Goal: Task Accomplishment & Management: Use online tool/utility

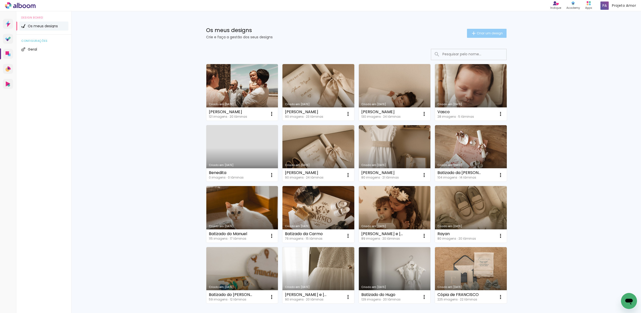
click at [500, 32] on span "Criar um design" at bounding box center [490, 33] width 26 height 3
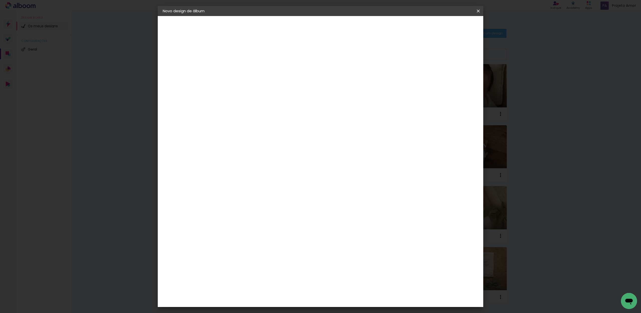
click at [245, 68] on input at bounding box center [245, 67] width 0 height 8
type input "Valentim"
type paper-input "Valentim"
click at [0, 0] on slot "Avançar" at bounding box center [0, 0] width 0 height 0
click at [0, 0] on slot "Tamanho Livre" at bounding box center [0, 0] width 0 height 0
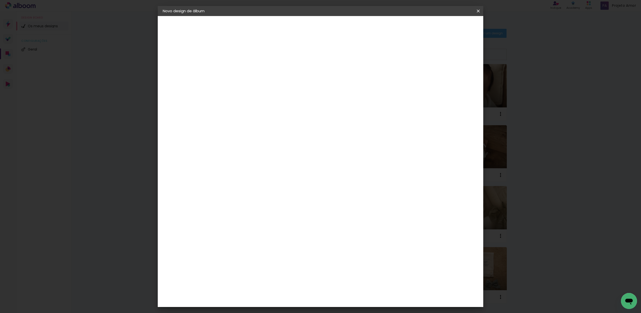
click at [0, 0] on slot "Avançar" at bounding box center [0, 0] width 0 height 0
drag, startPoint x: 353, startPoint y: 214, endPoint x: 349, endPoint y: 214, distance: 3.5
click at [349, 214] on input "60" at bounding box center [349, 211] width 13 height 8
type input "50"
type paper-input "50"
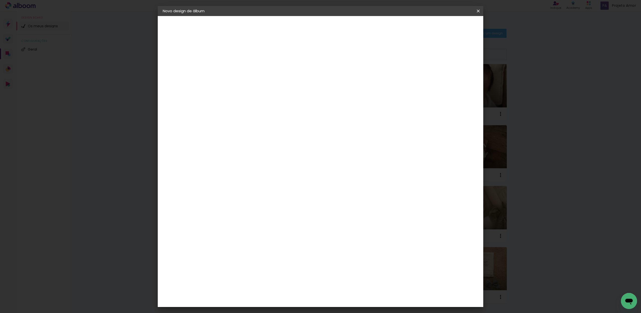
drag, startPoint x: 234, startPoint y: 151, endPoint x: 226, endPoint y: 153, distance: 7.9
click at [226, 153] on input "30" at bounding box center [228, 153] width 13 height 8
type input "25"
type paper-input "25"
click at [259, 103] on div "25 cm cm cm mm A maioria dos laboratórios sugere 5mm de margem." at bounding box center [343, 83] width 240 height 40
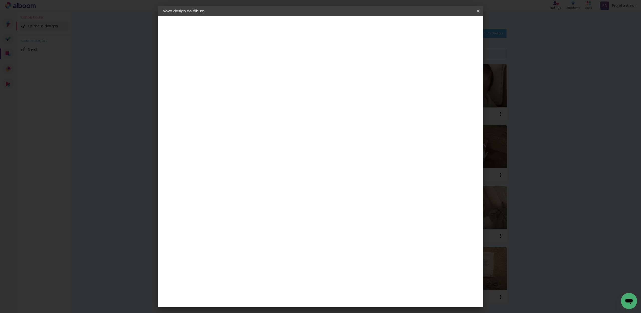
click at [455, 30] on paper-button "Iniciar design" at bounding box center [439, 26] width 33 height 9
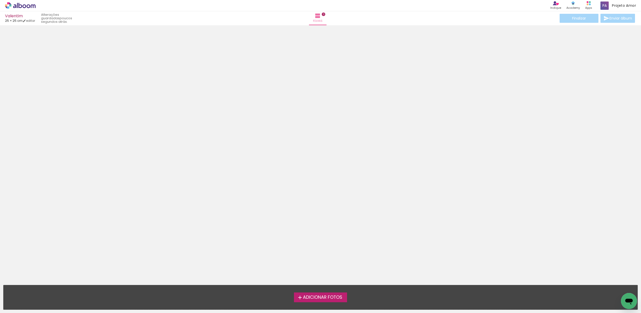
click at [330, 295] on span "Adicionar Fotos" at bounding box center [322, 297] width 39 height 5
click at [0, 0] on input "file" at bounding box center [0, 0] width 0 height 0
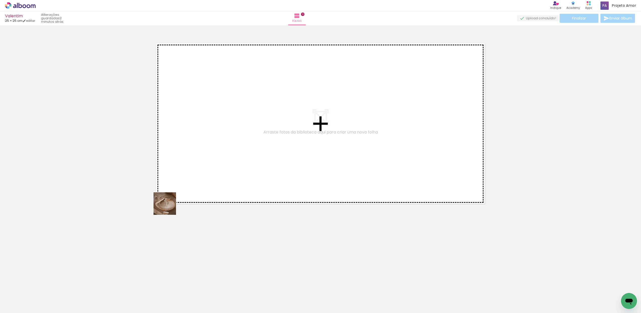
drag, startPoint x: 56, startPoint y: 301, endPoint x: 271, endPoint y: 152, distance: 261.1
click at [271, 152] on quentale-workspace at bounding box center [320, 156] width 641 height 313
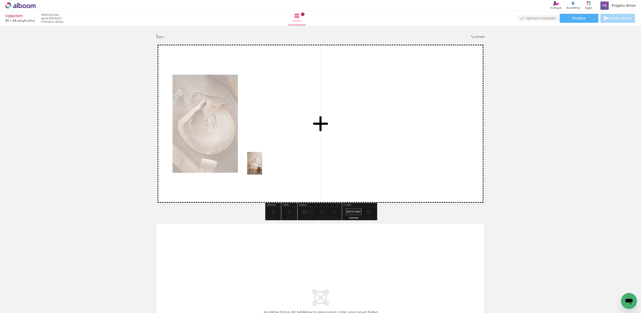
drag, startPoint x: 104, startPoint y: 300, endPoint x: 288, endPoint y: 139, distance: 244.4
click at [288, 139] on quentale-workspace at bounding box center [320, 156] width 641 height 313
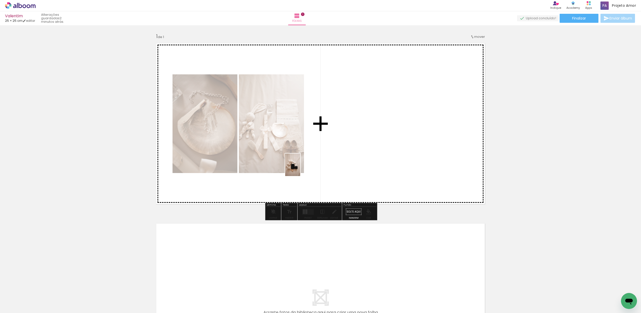
drag, startPoint x: 107, startPoint y: 276, endPoint x: 336, endPoint y: 156, distance: 258.6
click at [336, 156] on quentale-workspace at bounding box center [320, 156] width 641 height 313
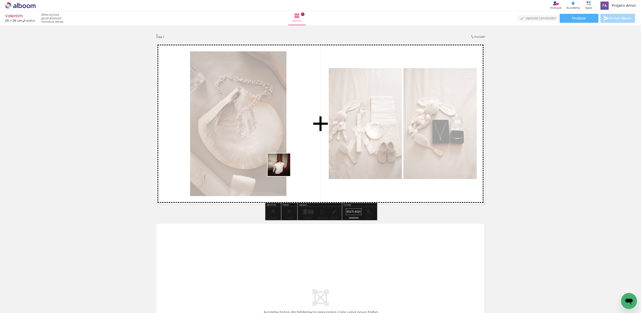
drag, startPoint x: 148, startPoint y: 283, endPoint x: 340, endPoint y: 120, distance: 251.6
click at [324, 140] on quentale-workspace at bounding box center [320, 156] width 641 height 313
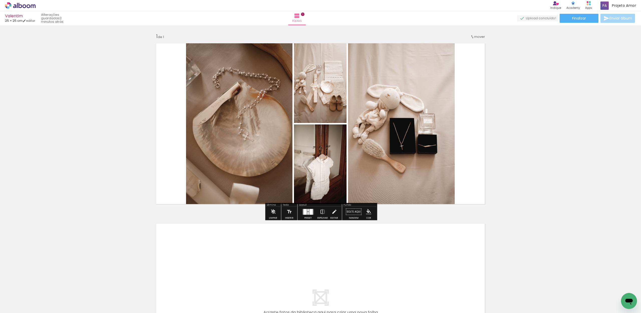
drag, startPoint x: 306, startPoint y: 215, endPoint x: 314, endPoint y: 211, distance: 8.2
click at [306, 215] on div at bounding box center [308, 212] width 14 height 10
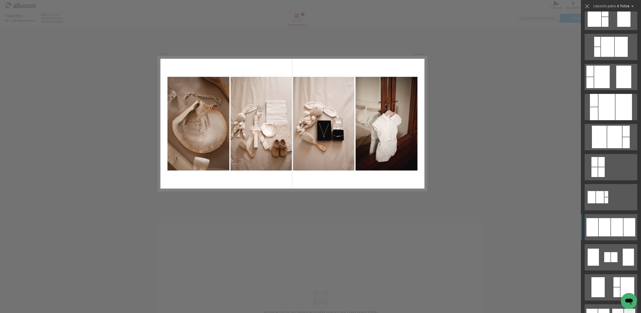
scroll to position [163, 0]
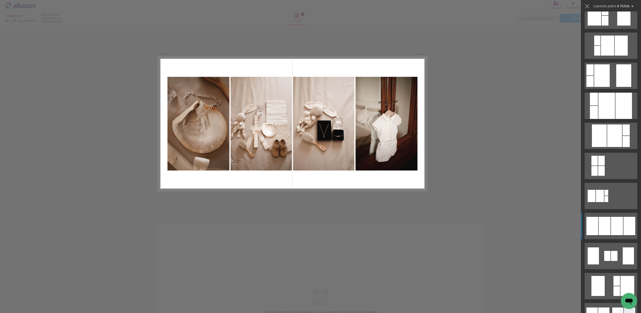
click at [614, 227] on div at bounding box center [617, 226] width 12 height 18
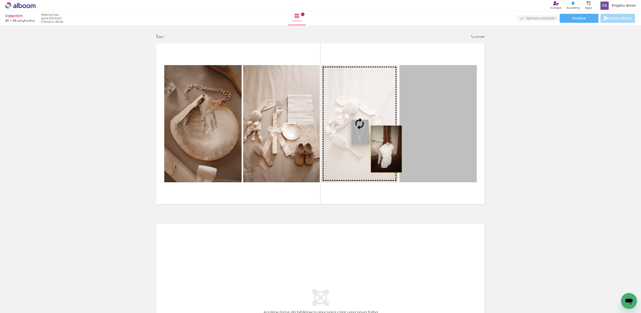
drag, startPoint x: 428, startPoint y: 147, endPoint x: 369, endPoint y: 149, distance: 59.1
click at [0, 0] on slot at bounding box center [0, 0] width 0 height 0
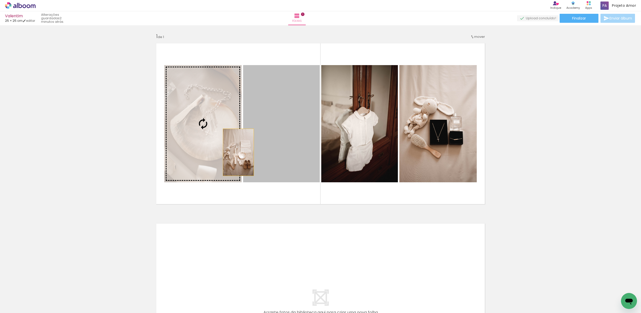
drag, startPoint x: 301, startPoint y: 155, endPoint x: 246, endPoint y: 151, distance: 55.2
click at [0, 0] on slot at bounding box center [0, 0] width 0 height 0
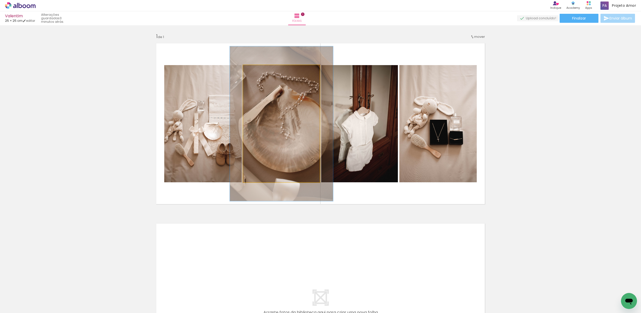
drag, startPoint x: 255, startPoint y: 71, endPoint x: 278, endPoint y: 89, distance: 28.5
click at [261, 71] on div at bounding box center [260, 70] width 5 height 5
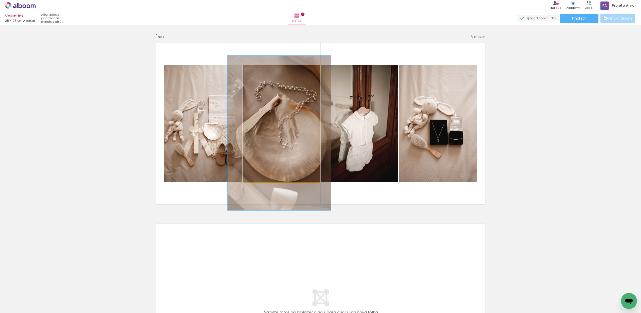
drag, startPoint x: 290, startPoint y: 101, endPoint x: 286, endPoint y: 111, distance: 11.1
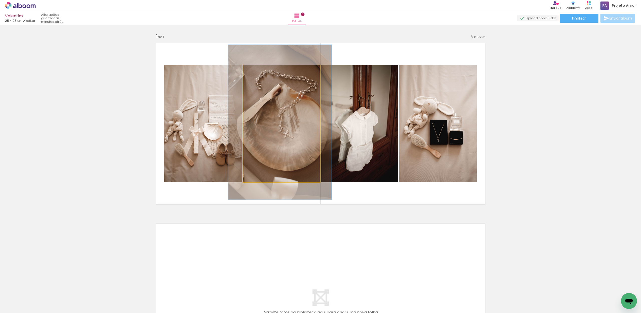
drag, startPoint x: 295, startPoint y: 121, endPoint x: 296, endPoint y: 108, distance: 12.8
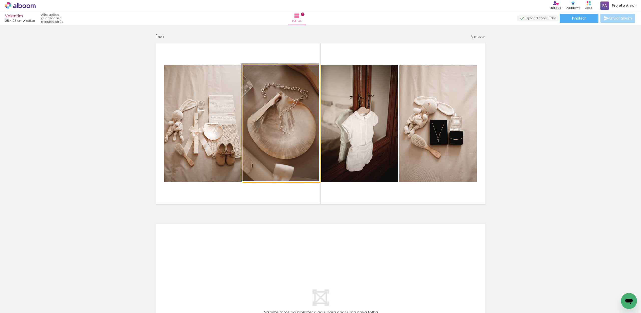
drag, startPoint x: 258, startPoint y: 71, endPoint x: 249, endPoint y: 69, distance: 9.7
type paper-slider "100"
click at [249, 69] on div at bounding box center [262, 71] width 35 height 8
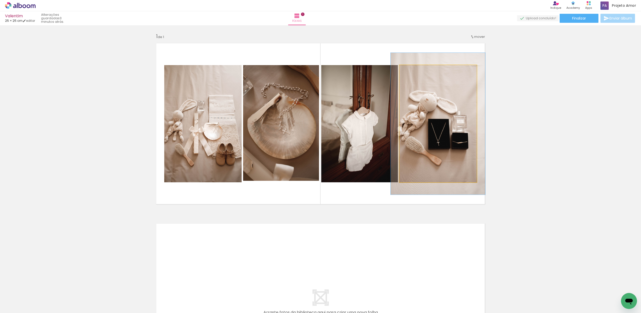
drag, startPoint x: 413, startPoint y: 71, endPoint x: 417, endPoint y: 72, distance: 4.1
type paper-slider "121"
click at [416, 71] on div at bounding box center [415, 70] width 8 height 8
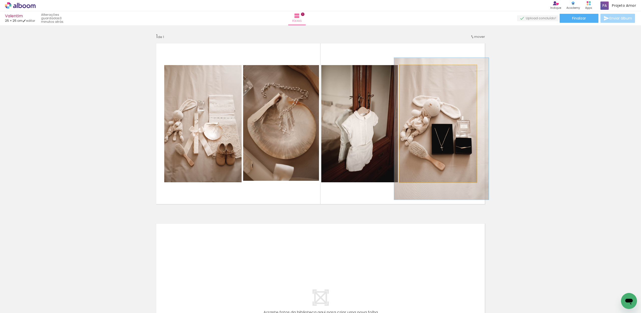
drag, startPoint x: 428, startPoint y: 101, endPoint x: 430, endPoint y: 105, distance: 4.5
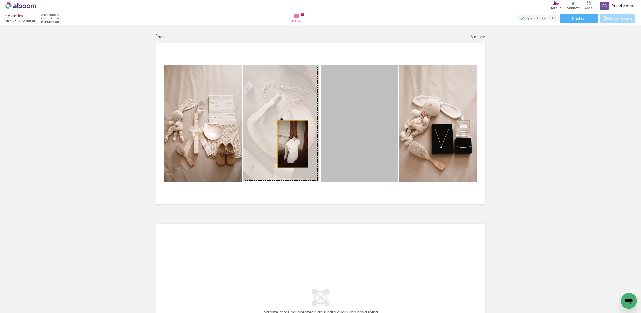
drag, startPoint x: 350, startPoint y: 146, endPoint x: 304, endPoint y: 144, distance: 45.6
click at [0, 0] on slot at bounding box center [0, 0] width 0 height 0
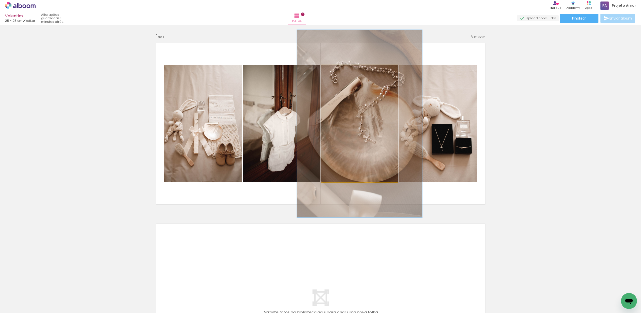
drag, startPoint x: 332, startPoint y: 71, endPoint x: 344, endPoint y: 73, distance: 11.8
click at [344, 72] on div at bounding box center [343, 70] width 5 height 5
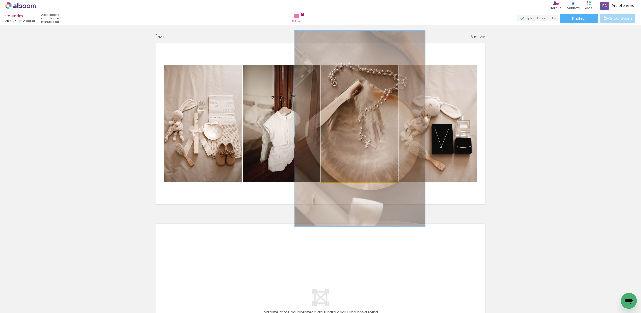
drag, startPoint x: 343, startPoint y: 117, endPoint x: 343, endPoint y: 124, distance: 6.8
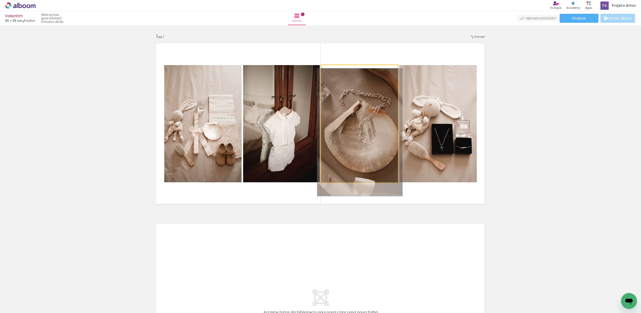
drag, startPoint x: 345, startPoint y: 72, endPoint x: 335, endPoint y: 71, distance: 10.8
click at [335, 71] on div at bounding box center [335, 70] width 8 height 8
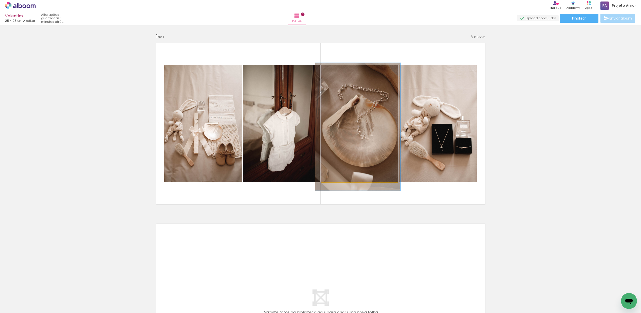
drag, startPoint x: 355, startPoint y: 112, endPoint x: 399, endPoint y: 108, distance: 44.0
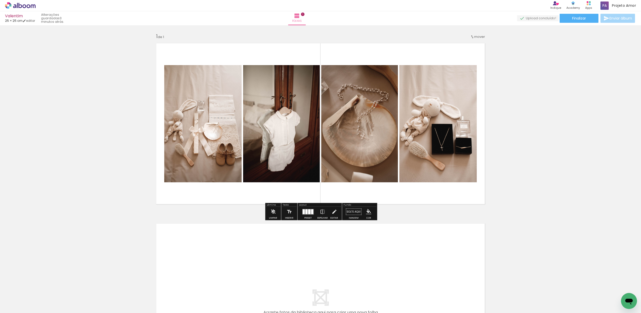
click at [554, 123] on div "Inserir folha 1 de 1" at bounding box center [320, 207] width 641 height 361
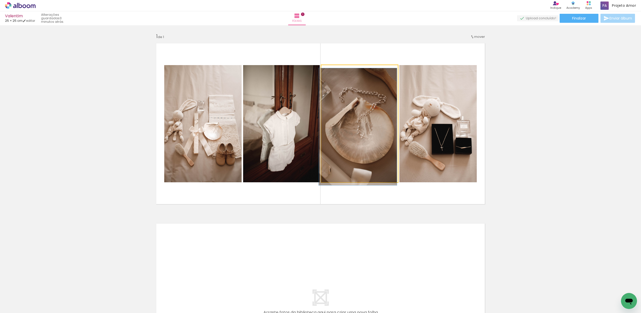
type paper-slider "100"
click at [332, 71] on div at bounding box center [333, 70] width 5 height 5
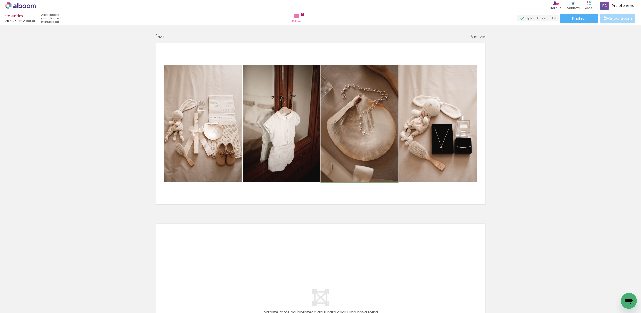
drag, startPoint x: 353, startPoint y: 110, endPoint x: 355, endPoint y: 108, distance: 3.4
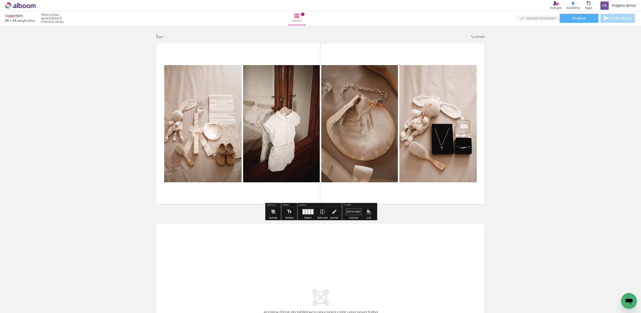
click at [542, 127] on div "Inserir folha 1 de 1" at bounding box center [320, 207] width 641 height 361
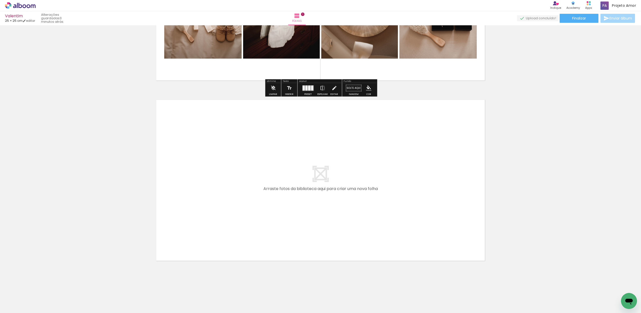
scroll to position [124, 0]
drag, startPoint x: 163, startPoint y: 299, endPoint x: 214, endPoint y: 230, distance: 86.3
click at [214, 230] on quentale-workspace at bounding box center [320, 156] width 641 height 313
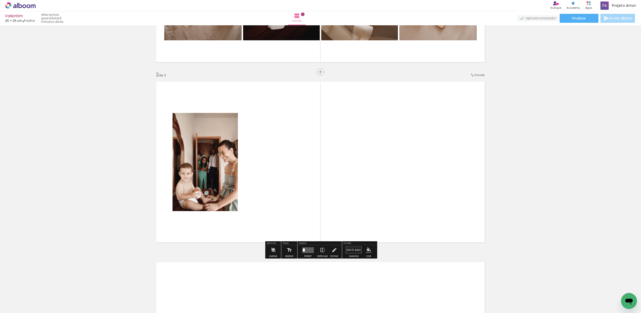
scroll to position [150, 0]
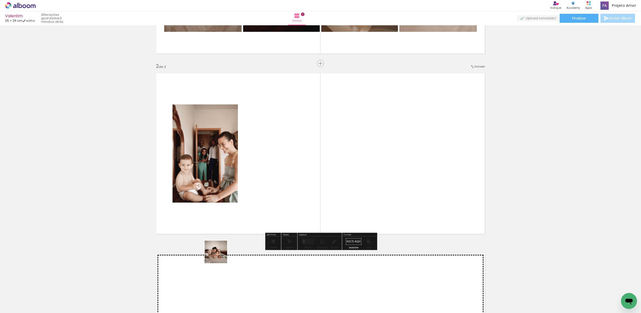
drag, startPoint x: 203, startPoint y: 281, endPoint x: 255, endPoint y: 207, distance: 90.2
click at [255, 207] on quentale-workspace at bounding box center [320, 156] width 641 height 313
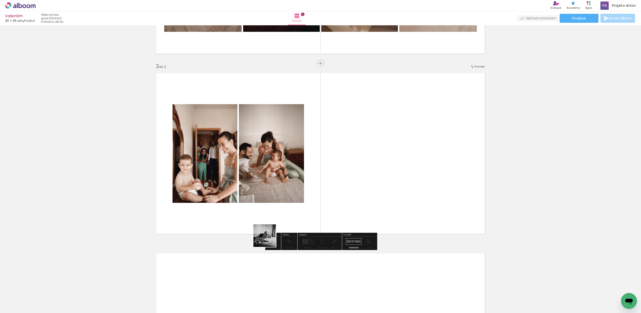
drag, startPoint x: 225, startPoint y: 290, endPoint x: 291, endPoint y: 220, distance: 96.2
click at [314, 197] on quentale-workspace at bounding box center [320, 156] width 641 height 313
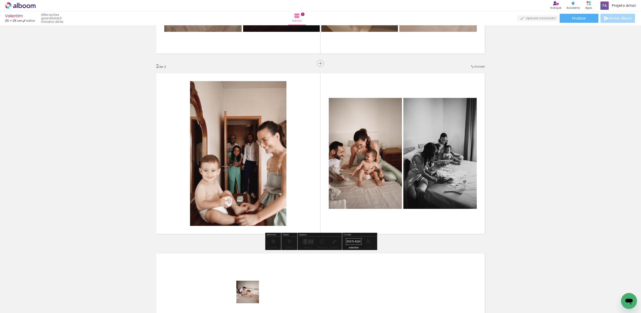
drag, startPoint x: 251, startPoint y: 296, endPoint x: 311, endPoint y: 199, distance: 113.8
click at [311, 199] on quentale-workspace at bounding box center [320, 156] width 641 height 313
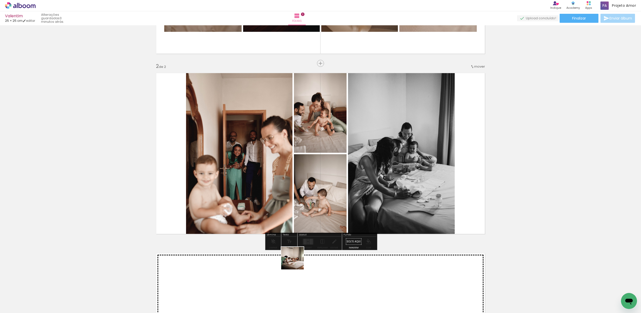
drag, startPoint x: 296, startPoint y: 262, endPoint x: 335, endPoint y: 205, distance: 68.8
click at [335, 205] on quentale-workspace at bounding box center [320, 156] width 641 height 313
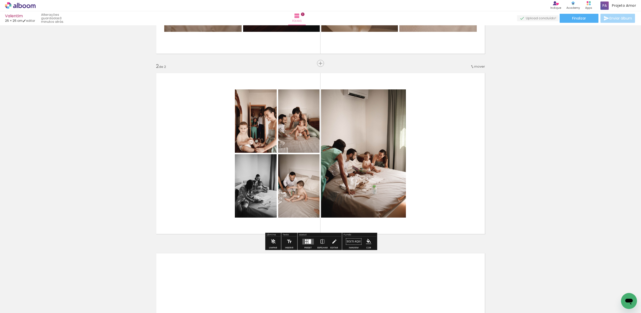
click at [311, 240] on quentale-layouter at bounding box center [308, 242] width 12 height 6
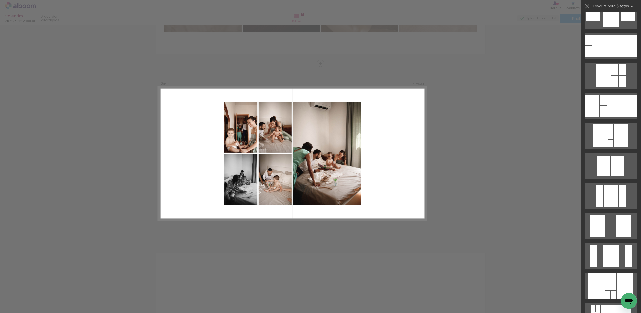
scroll to position [0, 0]
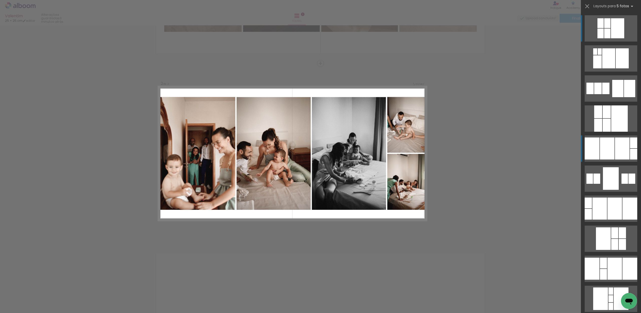
click at [613, 150] on div at bounding box center [607, 148] width 15 height 22
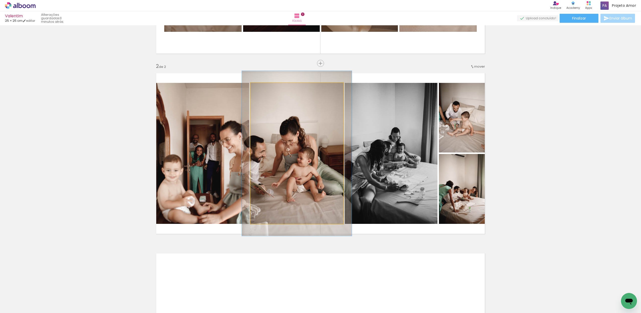
type paper-slider "123"
drag, startPoint x: 264, startPoint y: 90, endPoint x: 268, endPoint y: 93, distance: 5.3
click at [268, 90] on div at bounding box center [265, 88] width 8 height 8
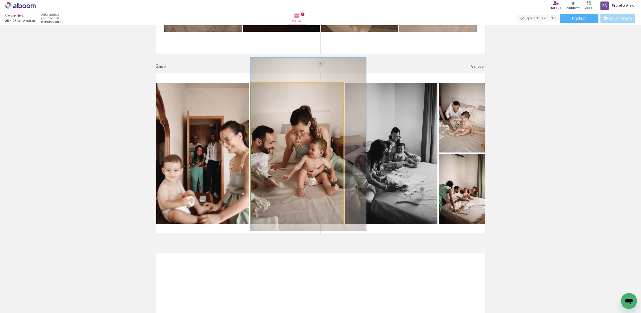
drag, startPoint x: 278, startPoint y: 121, endPoint x: 289, endPoint y: 113, distance: 13.8
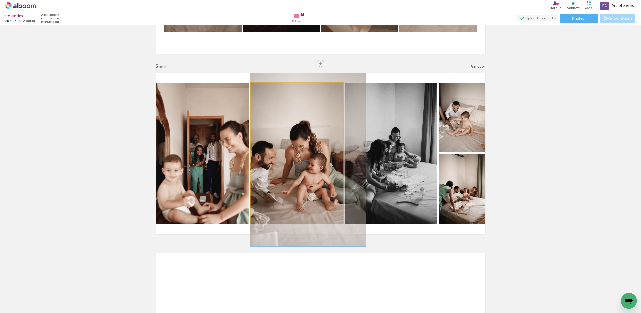
drag, startPoint x: 294, startPoint y: 143, endPoint x: 300, endPoint y: 159, distance: 16.4
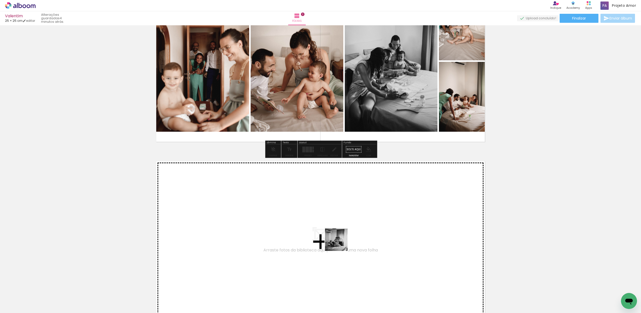
drag, startPoint x: 329, startPoint y: 301, endPoint x: 342, endPoint y: 237, distance: 65.4
click at [342, 237] on quentale-workspace at bounding box center [320, 156] width 641 height 313
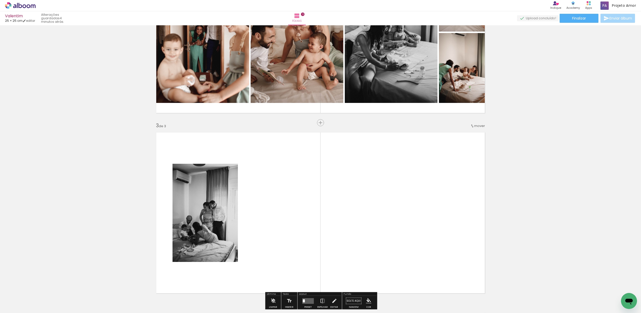
scroll to position [269, 0]
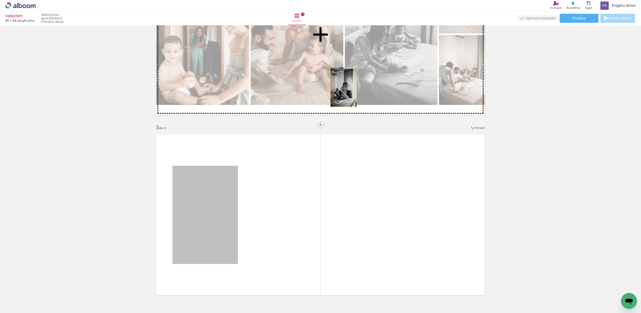
drag, startPoint x: 295, startPoint y: 120, endPoint x: 379, endPoint y: 66, distance: 99.8
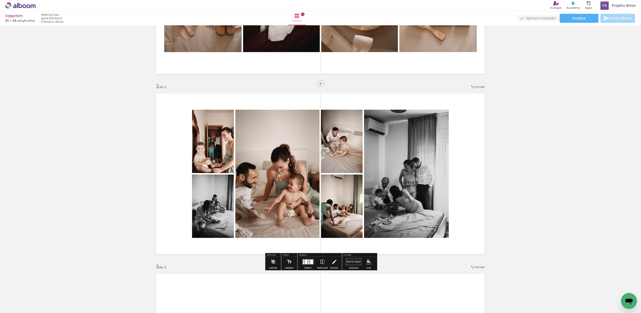
scroll to position [133, 0]
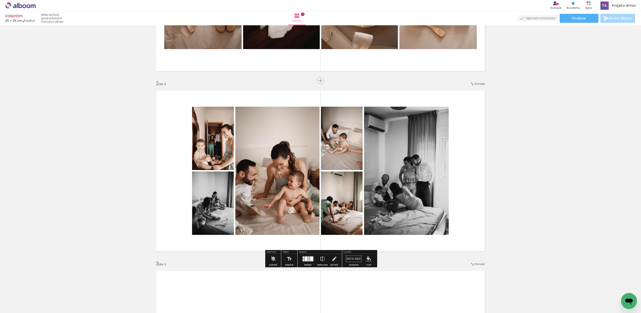
click at [308, 259] on quentale-layouter at bounding box center [308, 259] width 12 height 6
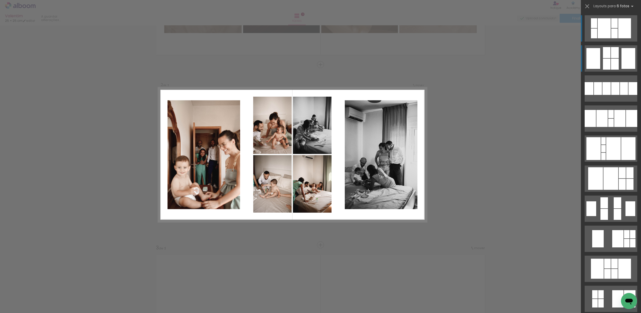
scroll to position [150, 0]
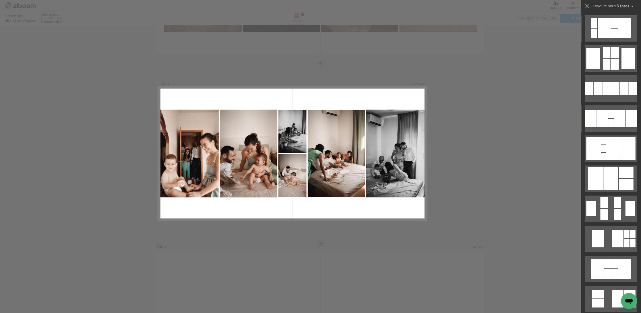
click at [619, 123] on div at bounding box center [619, 118] width 11 height 17
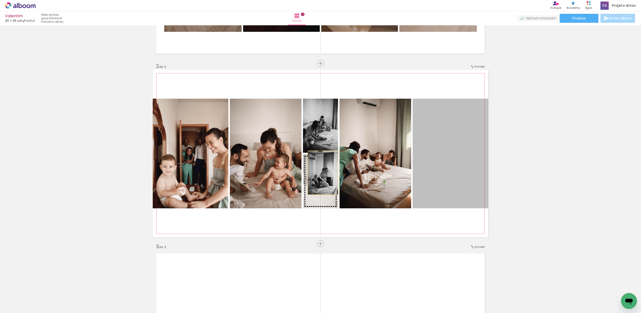
drag, startPoint x: 447, startPoint y: 162, endPoint x: 321, endPoint y: 173, distance: 127.1
click at [0, 0] on slot at bounding box center [0, 0] width 0 height 0
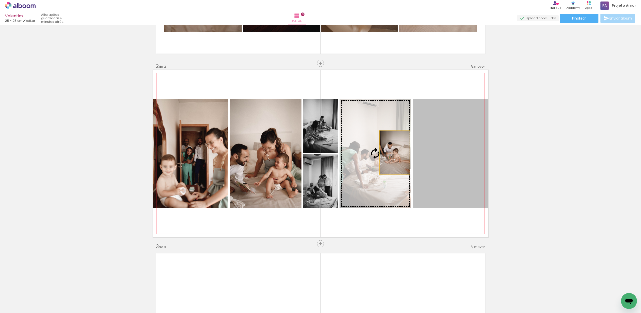
drag, startPoint x: 444, startPoint y: 153, endPoint x: 392, endPoint y: 152, distance: 51.8
click at [0, 0] on slot at bounding box center [0, 0] width 0 height 0
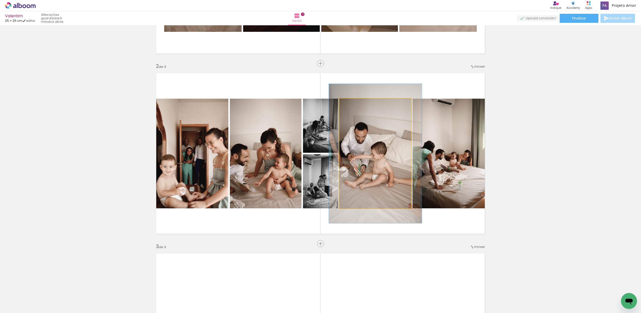
drag, startPoint x: 350, startPoint y: 103, endPoint x: 355, endPoint y: 103, distance: 5.3
type paper-slider "129"
click at [355, 103] on div at bounding box center [356, 104] width 5 height 5
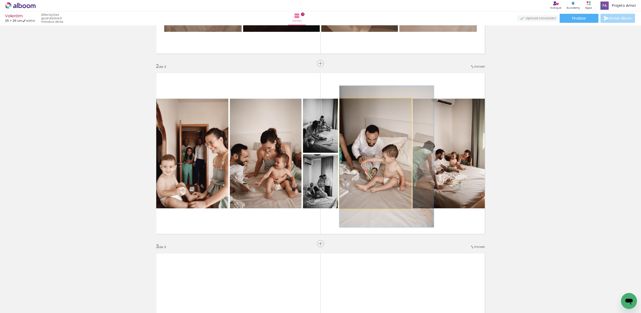
drag, startPoint x: 372, startPoint y: 136, endPoint x: 384, endPoint y: 139, distance: 12.1
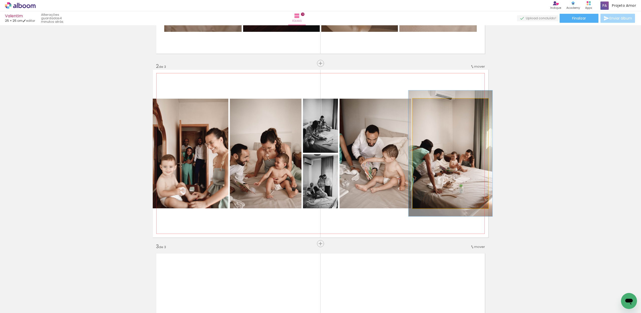
type paper-slider "111"
click at [427, 105] on div at bounding box center [426, 104] width 8 height 8
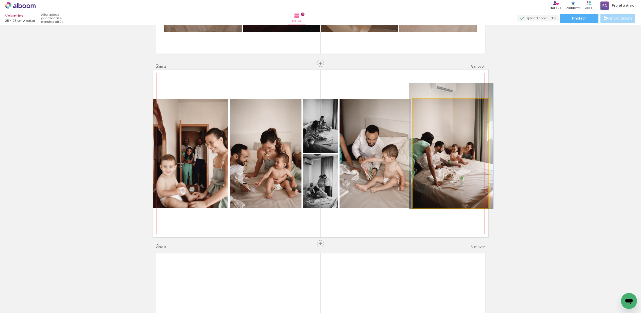
drag, startPoint x: 441, startPoint y: 139, endPoint x: 449, endPoint y: 133, distance: 9.7
click at [442, 133] on div at bounding box center [451, 146] width 84 height 126
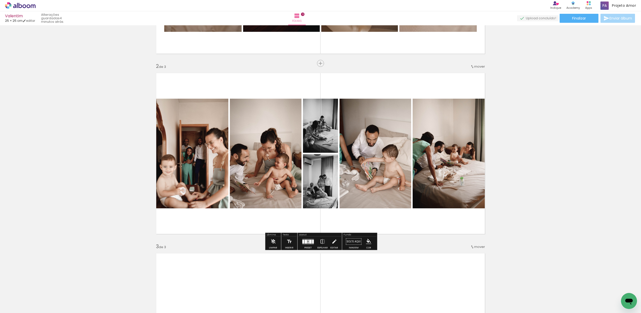
drag, startPoint x: 553, startPoint y: 165, endPoint x: 555, endPoint y: 167, distance: 2.7
click at [553, 165] on div "Inserir folha 1 de 3 Inserir folha 2 de 3 Inserir folha 3 de 3" at bounding box center [320, 237] width 641 height 721
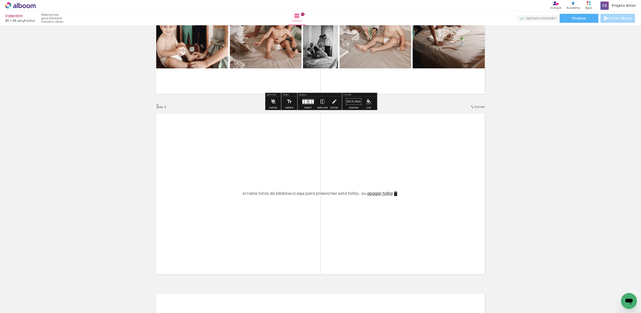
scroll to position [291, 0]
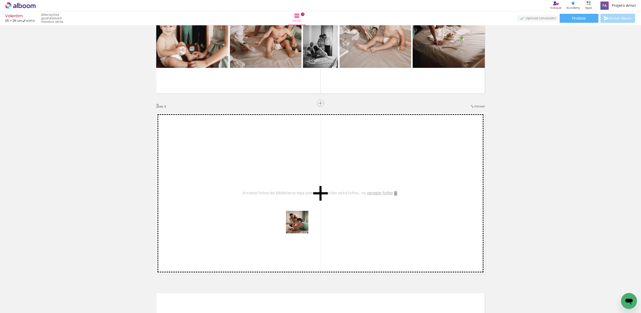
drag, startPoint x: 308, startPoint y: 292, endPoint x: 311, endPoint y: 223, distance: 69.1
click at [302, 215] on quentale-workspace at bounding box center [320, 156] width 641 height 313
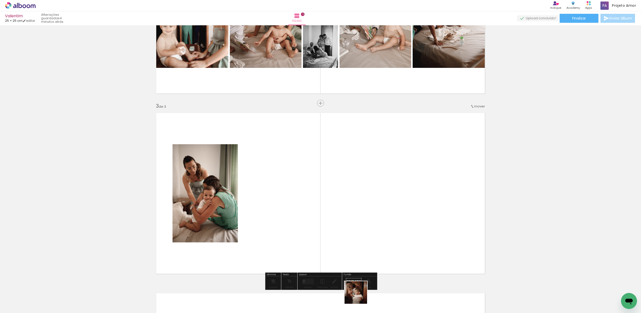
drag, startPoint x: 359, startPoint y: 296, endPoint x: 344, endPoint y: 225, distance: 72.3
click at [344, 225] on quentale-workspace at bounding box center [320, 156] width 641 height 313
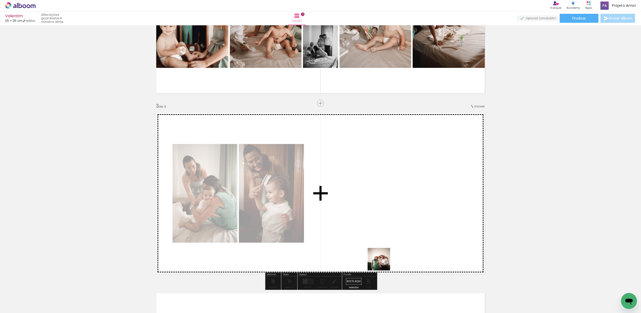
drag, startPoint x: 383, startPoint y: 268, endPoint x: 373, endPoint y: 223, distance: 45.8
click at [373, 223] on quentale-workspace at bounding box center [320, 156] width 641 height 313
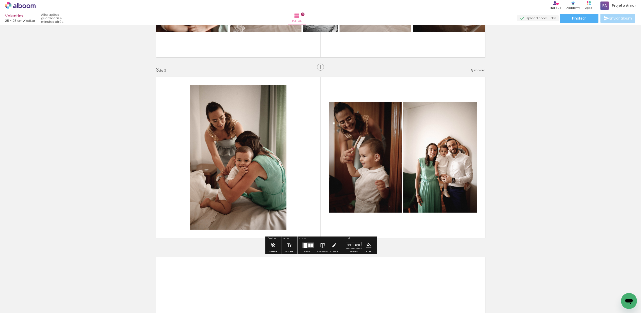
scroll to position [327, 0]
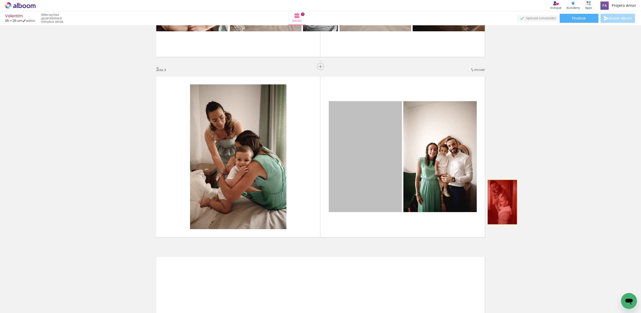
drag, startPoint x: 374, startPoint y: 192, endPoint x: 503, endPoint y: 202, distance: 129.8
click at [503, 202] on div "Inserir folha 1 de 3 Inserir folha 2 de 3 Inserir folha 3 de 3" at bounding box center [320, 60] width 641 height 721
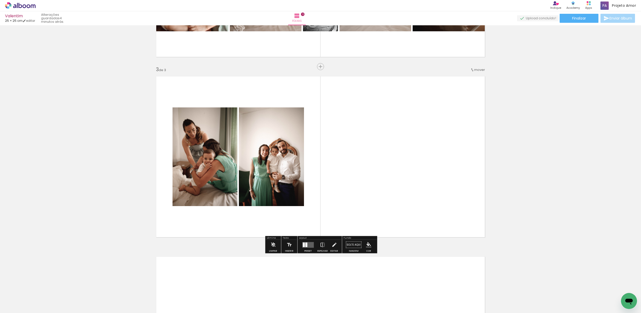
click at [305, 248] on div at bounding box center [308, 245] width 14 height 10
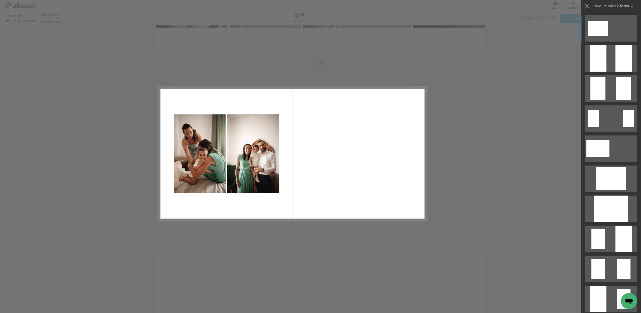
scroll to position [331, 0]
click at [496, 213] on div "Confirmar Cancelar" at bounding box center [320, 61] width 641 height 733
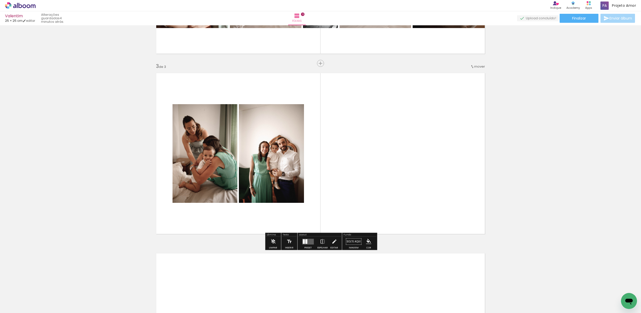
scroll to position [0, 102]
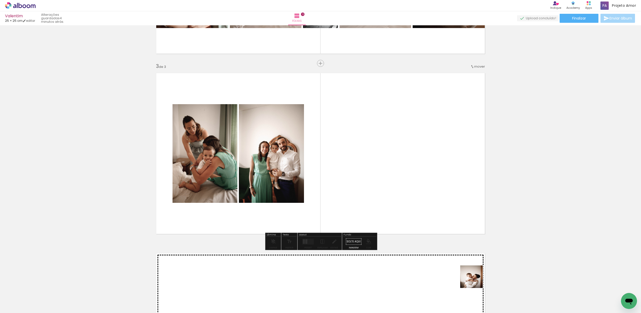
drag, startPoint x: 483, startPoint y: 297, endPoint x: 446, endPoint y: 210, distance: 94.9
click at [446, 210] on quentale-workspace at bounding box center [320, 156] width 641 height 313
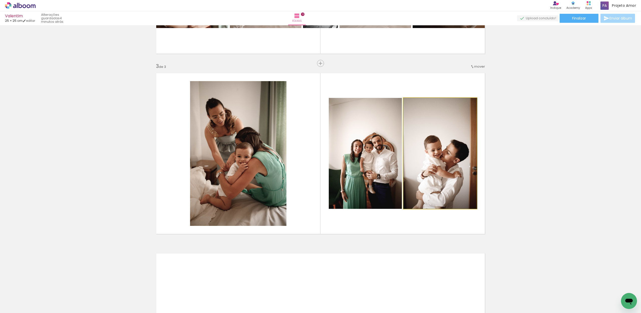
drag, startPoint x: 447, startPoint y: 196, endPoint x: 539, endPoint y: 199, distance: 92.4
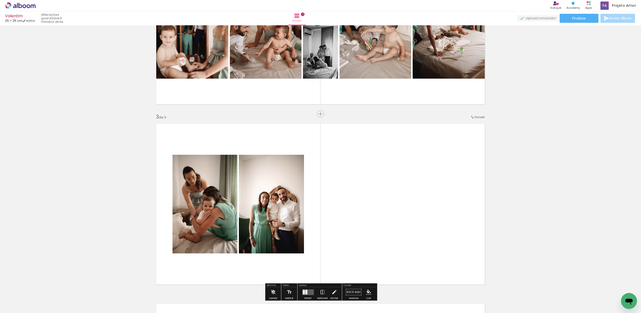
scroll to position [286, 0]
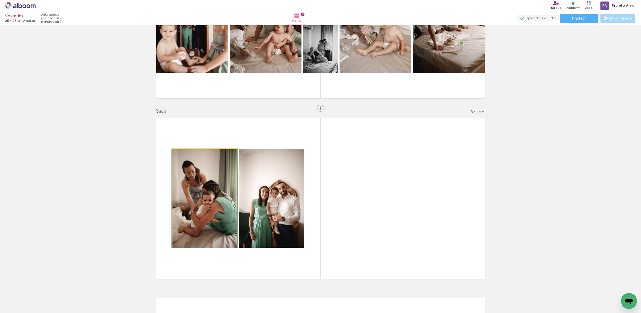
drag, startPoint x: 221, startPoint y: 195, endPoint x: 143, endPoint y: 197, distance: 77.8
click at [143, 197] on div "Inserir folha 1 de 3 Inserir folha 2 de 3 Inserir folha 3 de 3" at bounding box center [320, 101] width 641 height 721
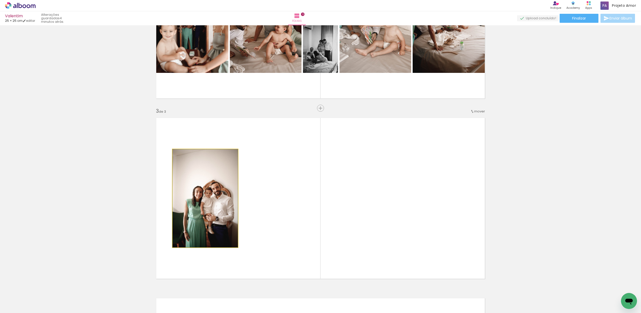
drag, startPoint x: 221, startPoint y: 198, endPoint x: 141, endPoint y: 201, distance: 80.9
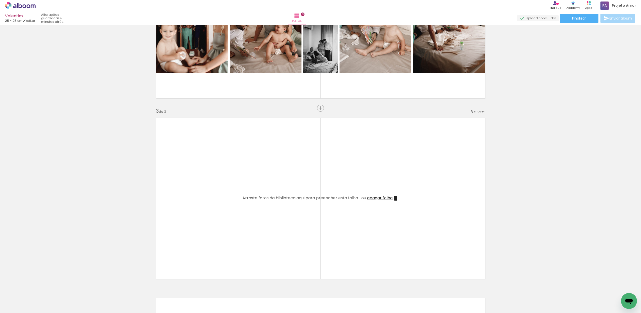
drag, startPoint x: 341, startPoint y: 301, endPoint x: 324, endPoint y: 230, distance: 73.2
click at [324, 230] on quentale-workspace at bounding box center [320, 156] width 641 height 313
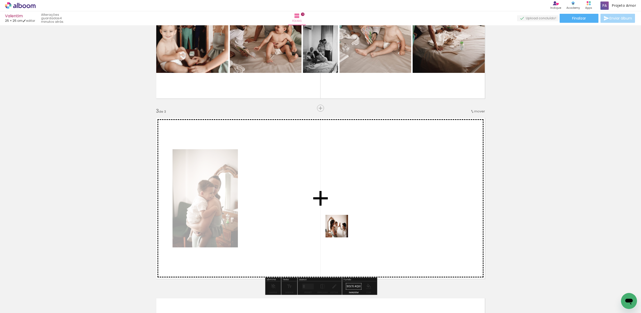
drag, startPoint x: 367, startPoint y: 284, endPoint x: 338, endPoint y: 227, distance: 64.0
click at [338, 227] on quentale-workspace at bounding box center [320, 156] width 641 height 313
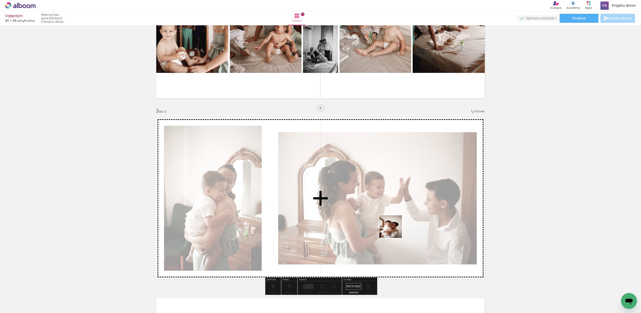
drag, startPoint x: 396, startPoint y: 298, endPoint x: 410, endPoint y: 227, distance: 71.7
click at [394, 230] on quentale-workspace at bounding box center [320, 156] width 641 height 313
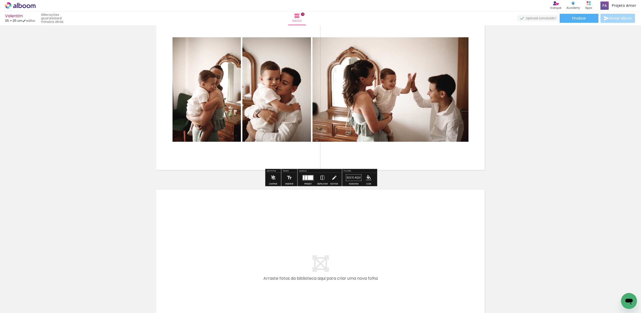
scroll to position [394, 0]
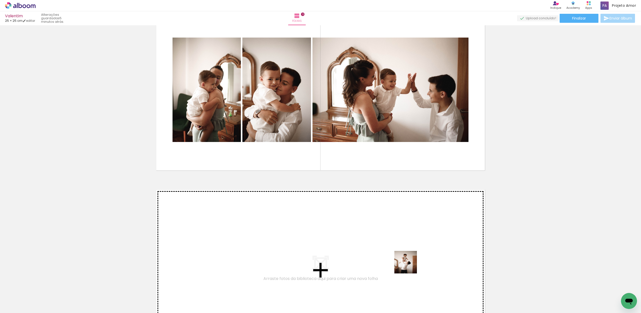
drag, startPoint x: 409, startPoint y: 266, endPoint x: 380, endPoint y: 242, distance: 37.7
click at [380, 242] on quentale-workspace at bounding box center [320, 156] width 641 height 313
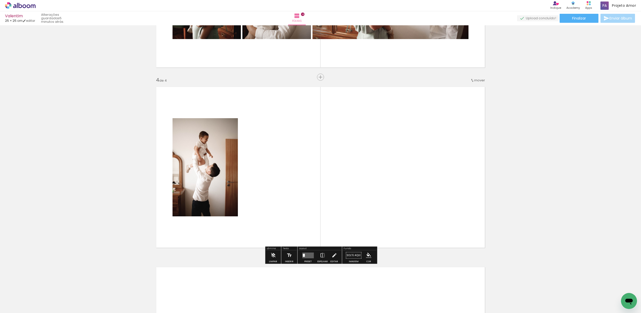
scroll to position [511, 0]
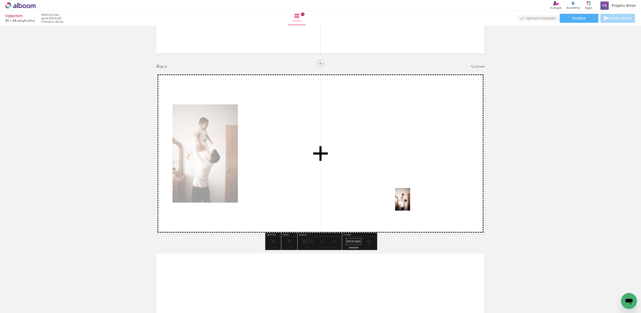
drag, startPoint x: 455, startPoint y: 298, endPoint x: 410, endPoint y: 202, distance: 106.0
click at [410, 202] on quentale-workspace at bounding box center [320, 156] width 641 height 313
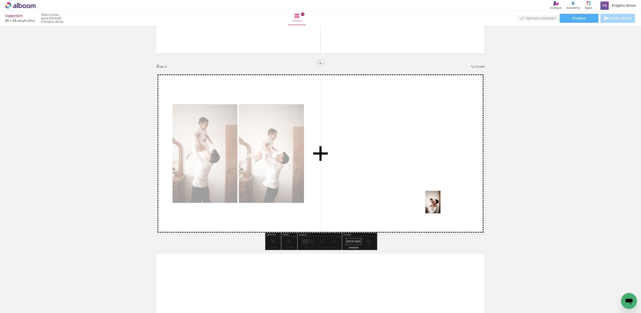
drag, startPoint x: 479, startPoint y: 298, endPoint x: 440, endPoint y: 206, distance: 100.1
click at [440, 206] on quentale-workspace at bounding box center [320, 156] width 641 height 313
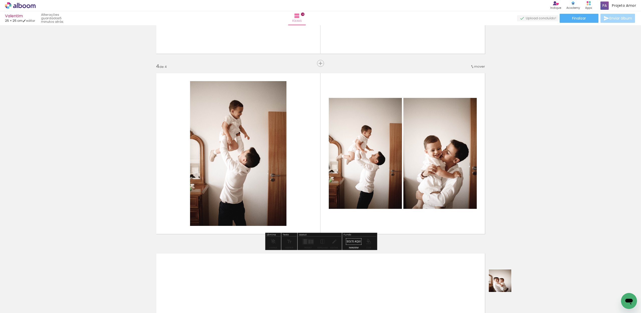
drag, startPoint x: 508, startPoint y: 295, endPoint x: 459, endPoint y: 199, distance: 107.6
click at [459, 199] on quentale-workspace at bounding box center [320, 156] width 641 height 313
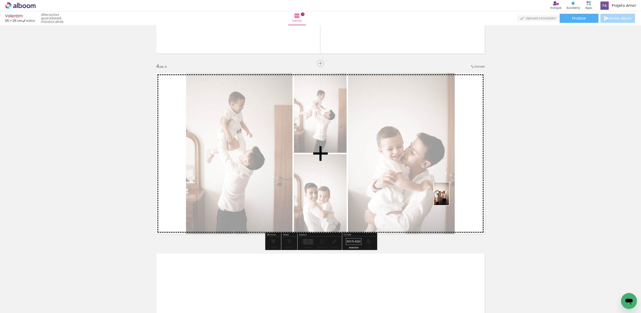
drag, startPoint x: 531, startPoint y: 297, endPoint x: 455, endPoint y: 201, distance: 122.2
click at [446, 197] on quentale-workspace at bounding box center [320, 156] width 641 height 313
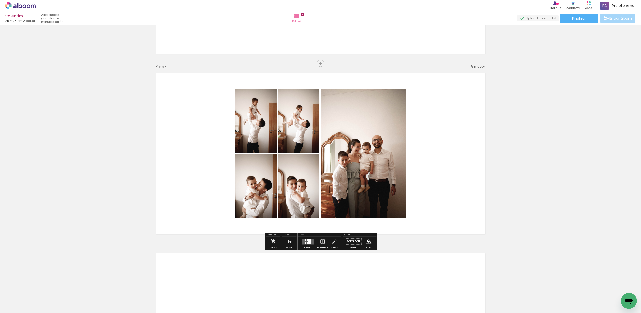
drag, startPoint x: 307, startPoint y: 240, endPoint x: 315, endPoint y: 239, distance: 8.1
click at [308, 240] on div at bounding box center [309, 241] width 3 height 5
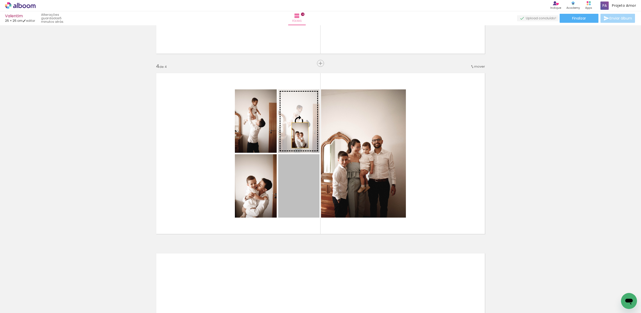
drag, startPoint x: 297, startPoint y: 195, endPoint x: 300, endPoint y: 135, distance: 60.2
click at [0, 0] on slot at bounding box center [0, 0] width 0 height 0
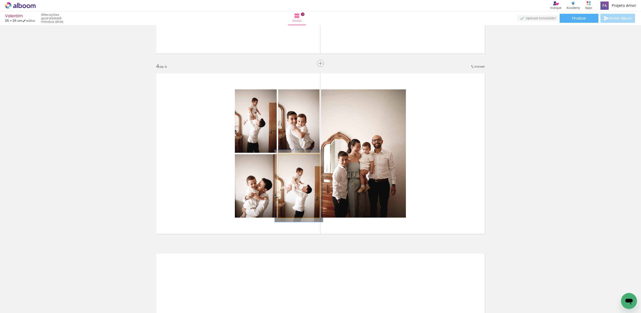
drag, startPoint x: 290, startPoint y: 161, endPoint x: 294, endPoint y: 160, distance: 4.0
type paper-slider "123"
click at [294, 160] on div at bounding box center [292, 159] width 5 height 5
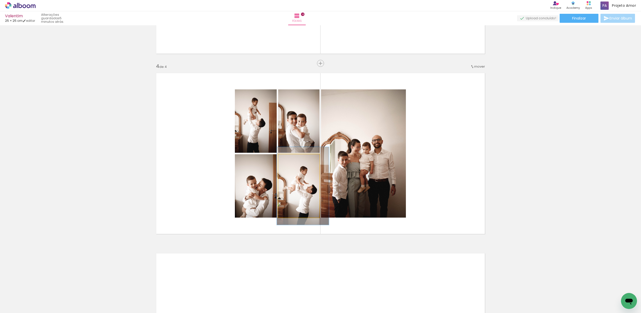
drag, startPoint x: 305, startPoint y: 190, endPoint x: 308, endPoint y: 190, distance: 2.8
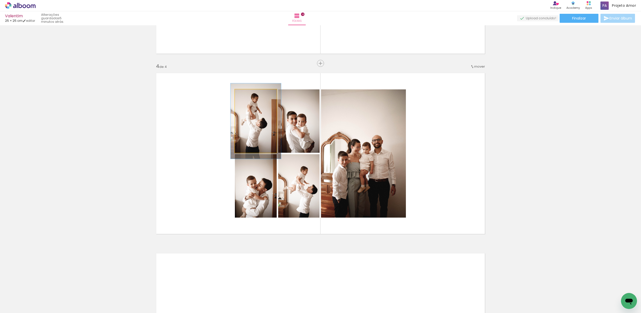
drag, startPoint x: 247, startPoint y: 93, endPoint x: 254, endPoint y: 95, distance: 7.4
click at [252, 93] on div at bounding box center [250, 95] width 8 height 8
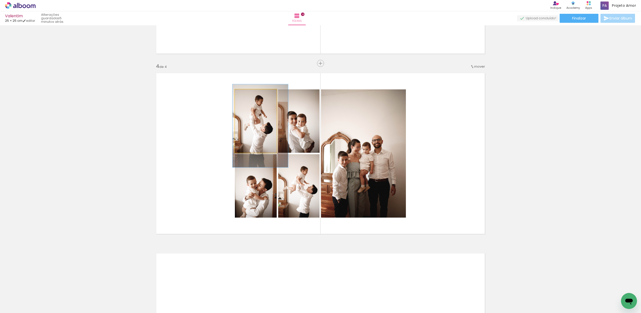
drag, startPoint x: 258, startPoint y: 120, endPoint x: 288, endPoint y: 123, distance: 30.2
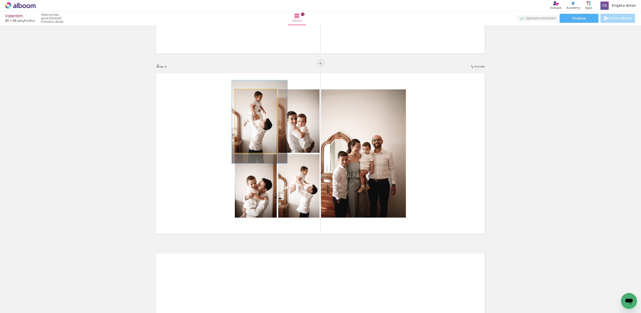
drag, startPoint x: 262, startPoint y: 128, endPoint x: 263, endPoint y: 124, distance: 4.3
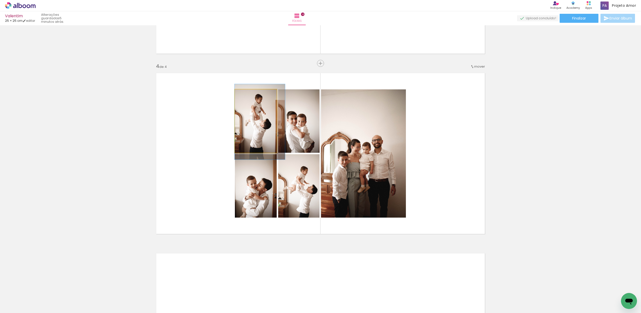
drag, startPoint x: 251, startPoint y: 96, endPoint x: 261, endPoint y: 101, distance: 11.1
type paper-slider "119"
click at [249, 96] on div at bounding box center [250, 95] width 8 height 8
drag, startPoint x: 264, startPoint y: 129, endPoint x: 269, endPoint y: 128, distance: 4.8
drag, startPoint x: 262, startPoint y: 132, endPoint x: 280, endPoint y: 132, distance: 18.8
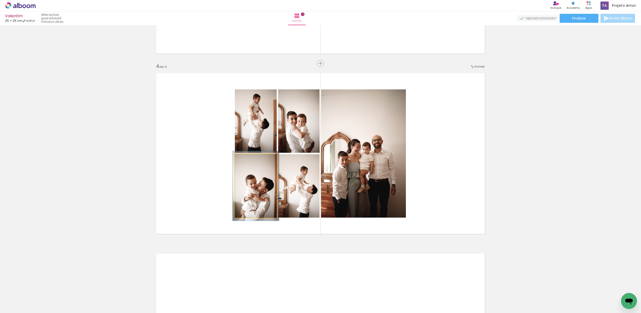
drag, startPoint x: 246, startPoint y: 159, endPoint x: 249, endPoint y: 163, distance: 4.3
type paper-slider "110"
click at [248, 159] on div at bounding box center [248, 159] width 5 height 5
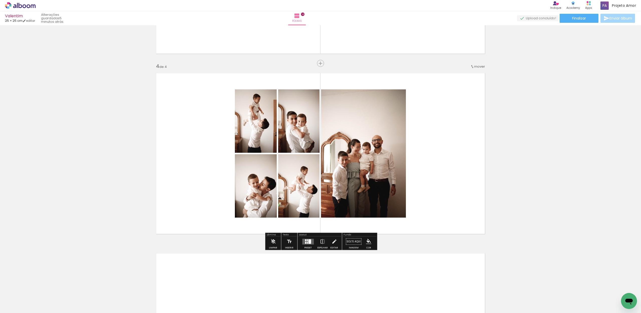
drag, startPoint x: 537, startPoint y: 158, endPoint x: 533, endPoint y: 159, distance: 3.3
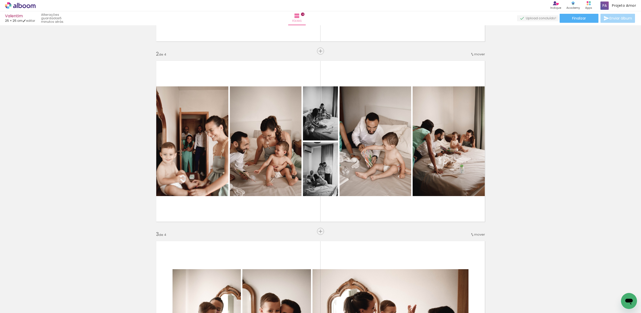
scroll to position [162, 0]
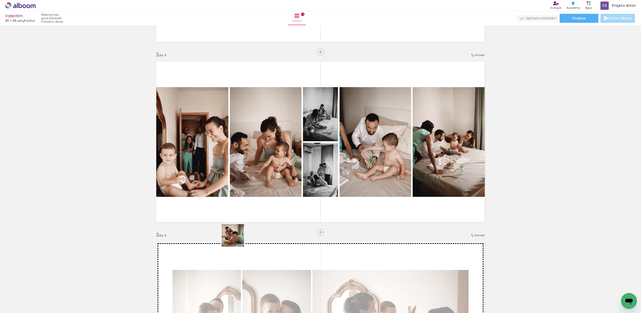
drag, startPoint x: 199, startPoint y: 298, endPoint x: 278, endPoint y: 185, distance: 138.4
click at [278, 185] on quentale-workspace at bounding box center [320, 156] width 641 height 313
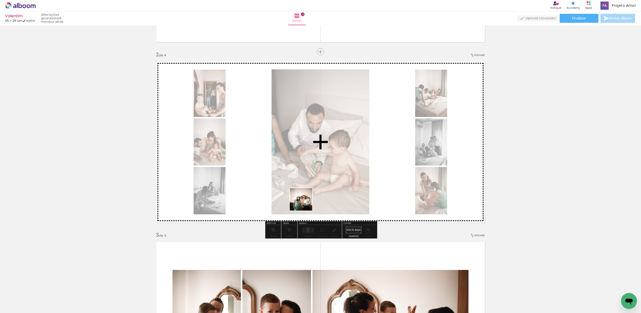
drag, startPoint x: 286, startPoint y: 287, endPoint x: 317, endPoint y: 182, distance: 109.2
click at [317, 182] on quentale-workspace at bounding box center [320, 156] width 641 height 313
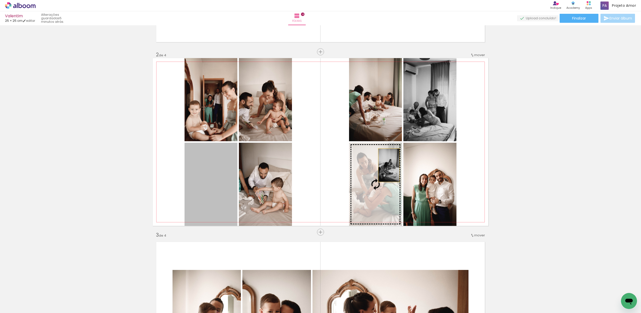
drag, startPoint x: 244, startPoint y: 181, endPoint x: 389, endPoint y: 166, distance: 145.7
click at [0, 0] on slot at bounding box center [0, 0] width 0 height 0
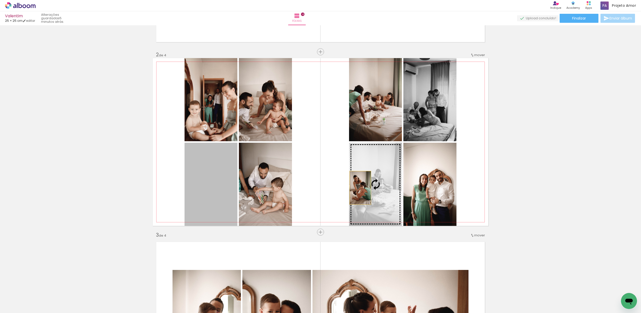
drag, startPoint x: 240, startPoint y: 192, endPoint x: 361, endPoint y: 187, distance: 121.0
click at [0, 0] on slot at bounding box center [0, 0] width 0 height 0
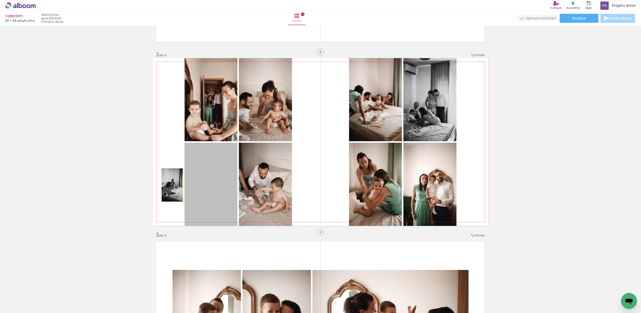
drag, startPoint x: 219, startPoint y: 185, endPoint x: 162, endPoint y: 186, distance: 56.6
click at [163, 186] on quentale-layouter at bounding box center [320, 142] width 335 height 168
drag, startPoint x: 215, startPoint y: 192, endPoint x: 186, endPoint y: 181, distance: 30.8
click at [132, 188] on div "Inserir folha 1 de 4 Inserir folha 2 de 4 Inserir folha 3 de 4 Inserir folha 4 …" at bounding box center [320, 315] width 641 height 901
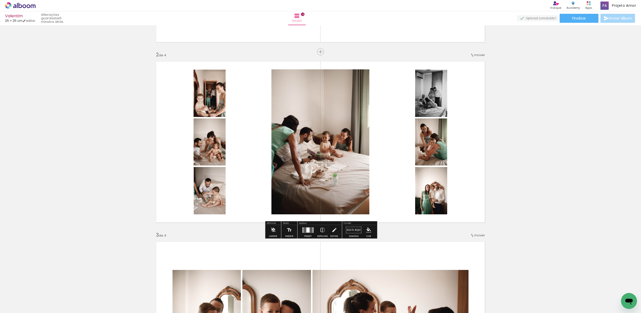
click at [304, 234] on div at bounding box center [308, 230] width 14 height 10
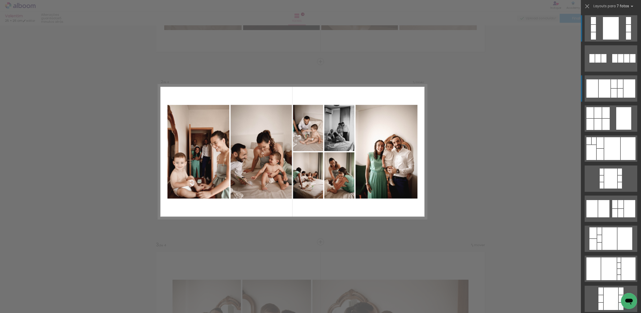
scroll to position [150, 0]
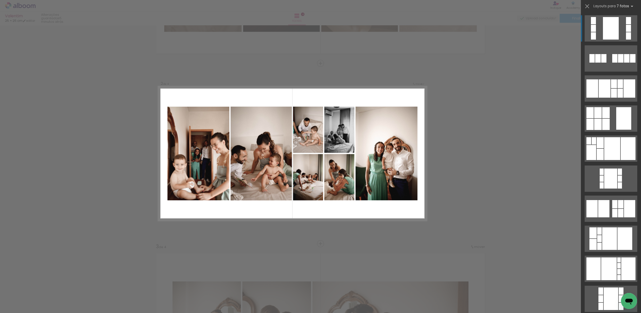
drag, startPoint x: 621, startPoint y: 93, endPoint x: 558, endPoint y: 83, distance: 63.9
click at [558, 83] on quentale-workspace at bounding box center [320, 156] width 641 height 313
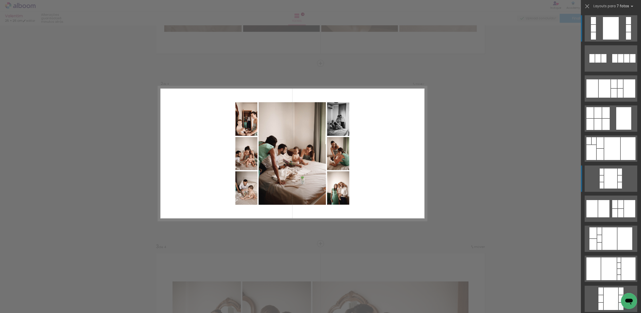
click at [618, 184] on div at bounding box center [619, 185] width 4 height 6
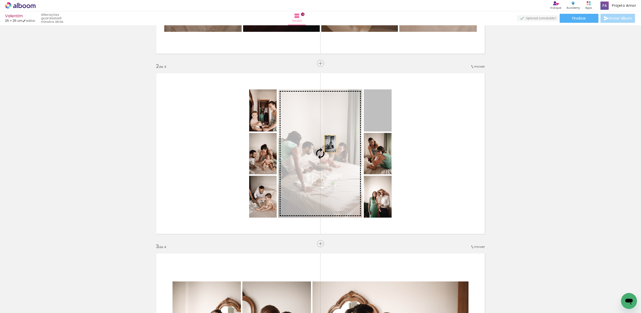
drag, startPoint x: 378, startPoint y: 120, endPoint x: 328, endPoint y: 145, distance: 56.1
click at [0, 0] on slot at bounding box center [0, 0] width 0 height 0
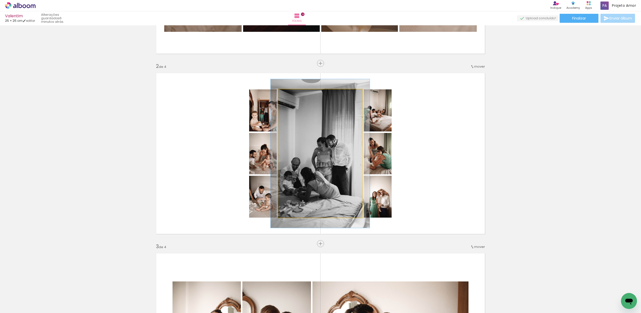
drag, startPoint x: 290, startPoint y: 95, endPoint x: 307, endPoint y: 111, distance: 23.6
type paper-slider "116"
click at [291, 95] on div at bounding box center [292, 94] width 5 height 5
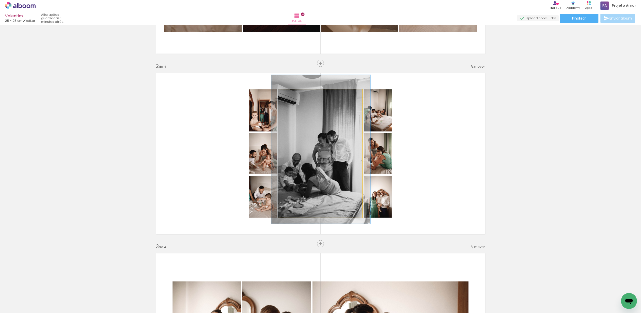
drag, startPoint x: 322, startPoint y: 128, endPoint x: 361, endPoint y: 125, distance: 39.4
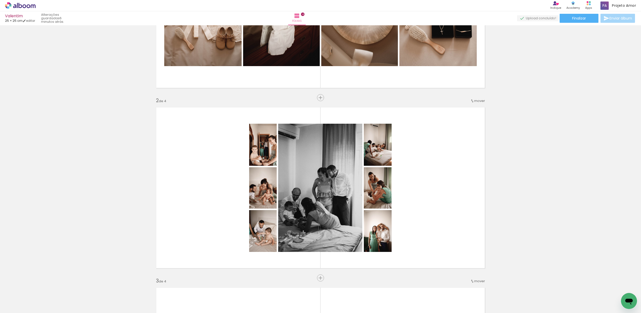
scroll to position [116, 0]
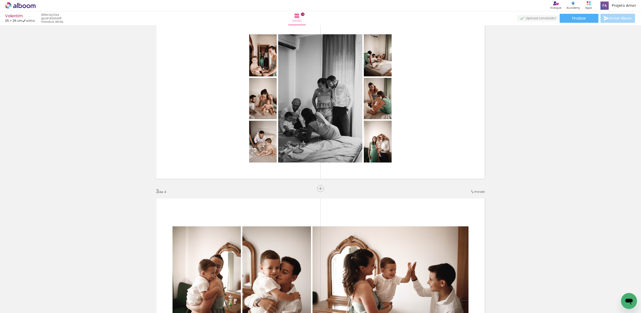
scroll to position [201, 0]
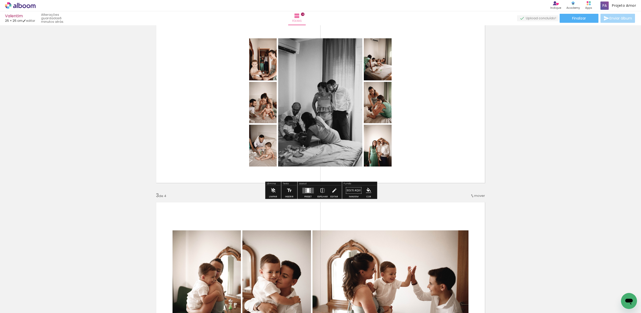
click at [304, 193] on quentale-layouter at bounding box center [308, 190] width 12 height 6
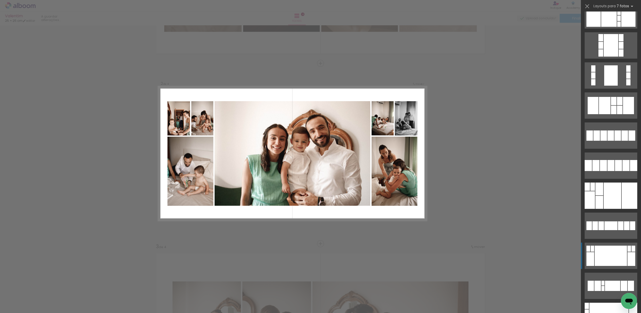
scroll to position [264, 0]
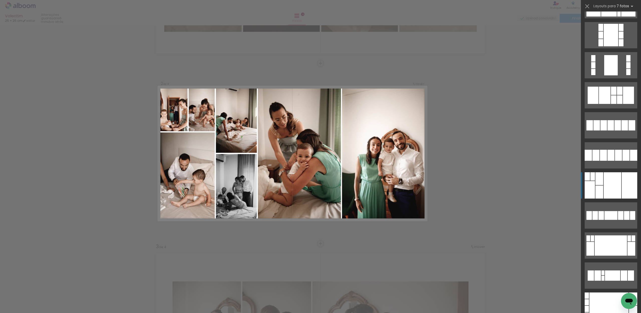
click at [617, 191] on div at bounding box center [612, 185] width 18 height 26
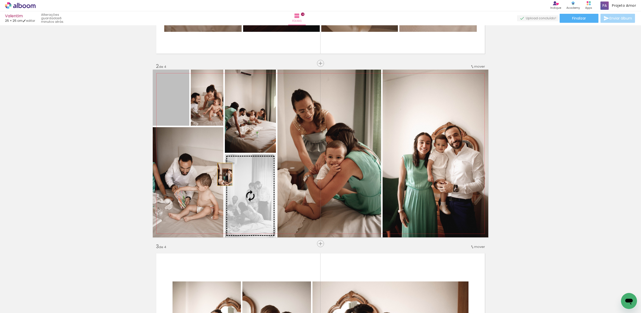
drag, startPoint x: 181, startPoint y: 116, endPoint x: 228, endPoint y: 180, distance: 79.8
click at [0, 0] on slot at bounding box center [0, 0] width 0 height 0
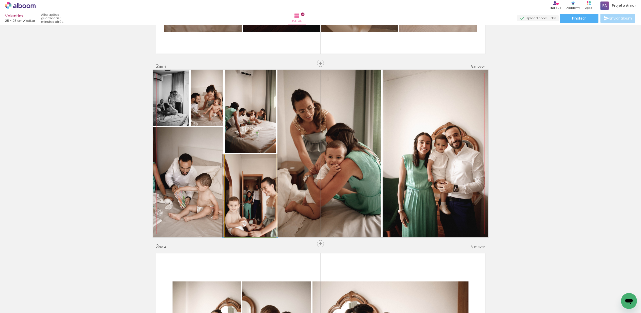
drag, startPoint x: 248, startPoint y: 189, endPoint x: 247, endPoint y: 183, distance: 6.1
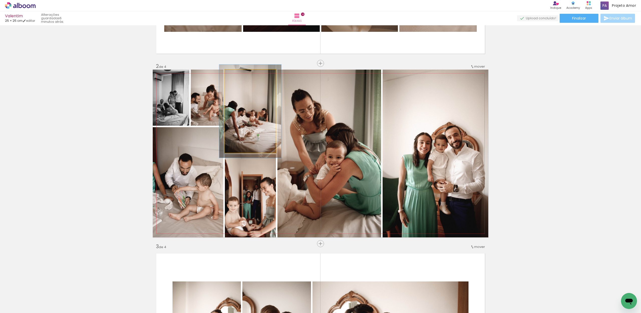
drag, startPoint x: 238, startPoint y: 76, endPoint x: 240, endPoint y: 78, distance: 3.1
type paper-slider "116"
click at [240, 75] on div at bounding box center [238, 75] width 5 height 5
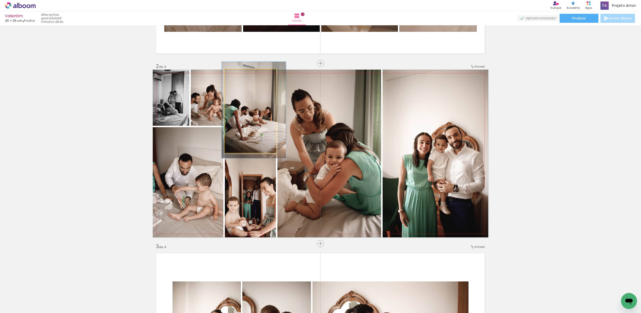
drag, startPoint x: 239, startPoint y: 109, endPoint x: 242, endPoint y: 108, distance: 3.4
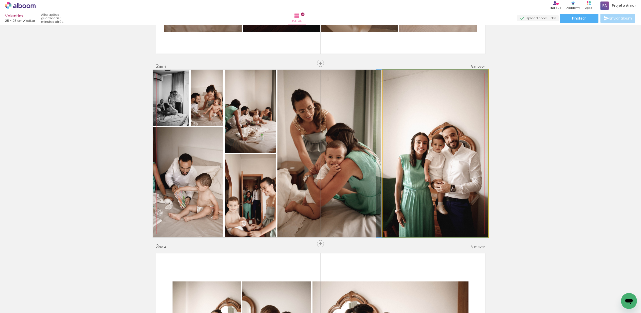
drag, startPoint x: 449, startPoint y: 156, endPoint x: 444, endPoint y: 156, distance: 4.5
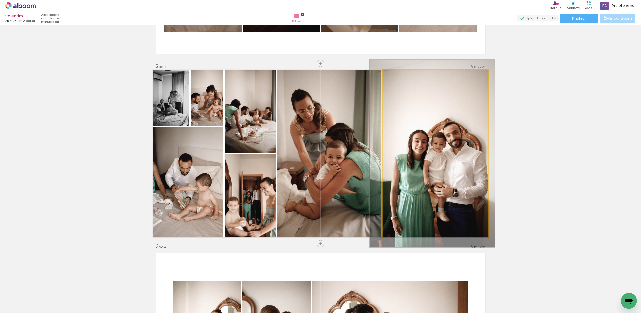
drag, startPoint x: 394, startPoint y: 76, endPoint x: 407, endPoint y: 92, distance: 21.1
type paper-slider "114"
click at [396, 75] on div at bounding box center [396, 75] width 5 height 5
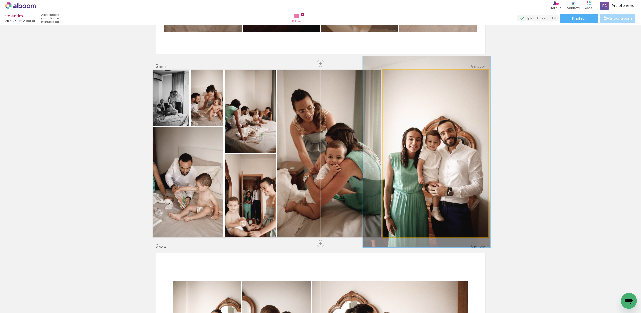
drag, startPoint x: 422, startPoint y: 108, endPoint x: 441, endPoint y: 111, distance: 19.5
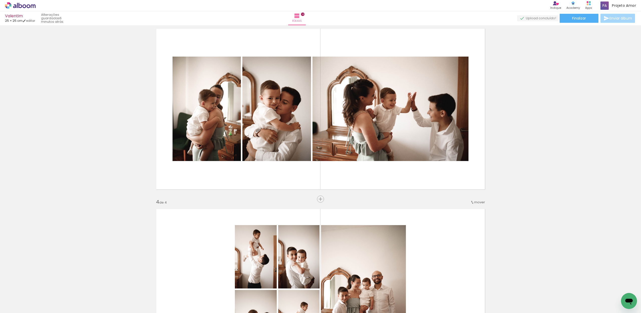
scroll to position [372, 0]
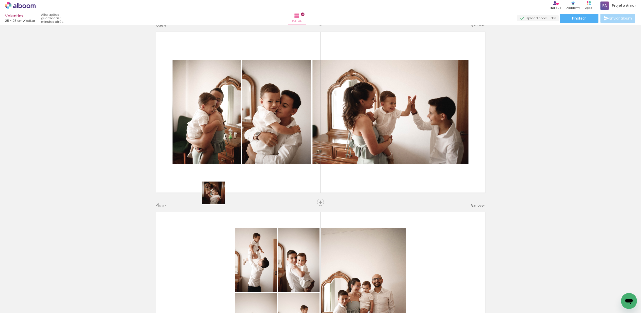
drag, startPoint x: 253, startPoint y: 276, endPoint x: 196, endPoint y: 148, distance: 139.7
click at [196, 148] on quentale-workspace at bounding box center [320, 156] width 641 height 313
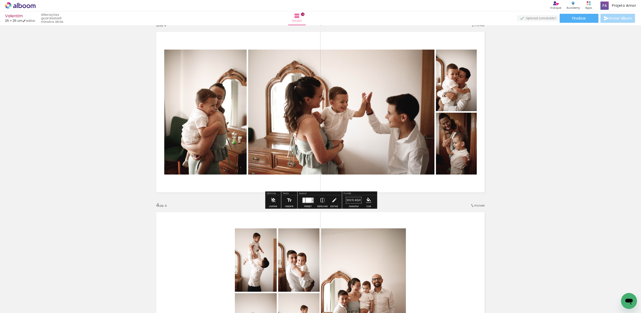
click at [304, 201] on quentale-layouter at bounding box center [308, 200] width 12 height 6
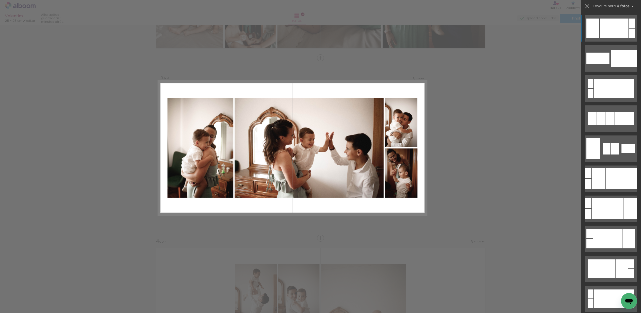
scroll to position [331, 0]
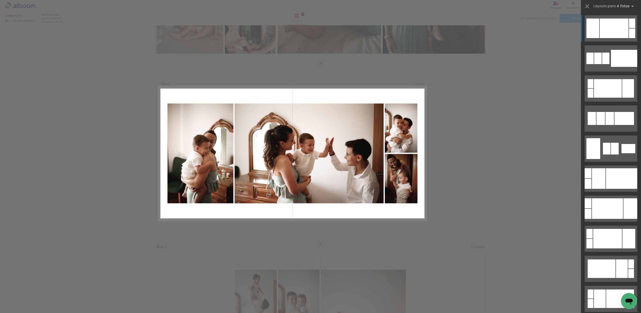
click at [519, 160] on div "Confirmar Cancelar" at bounding box center [320, 151] width 641 height 913
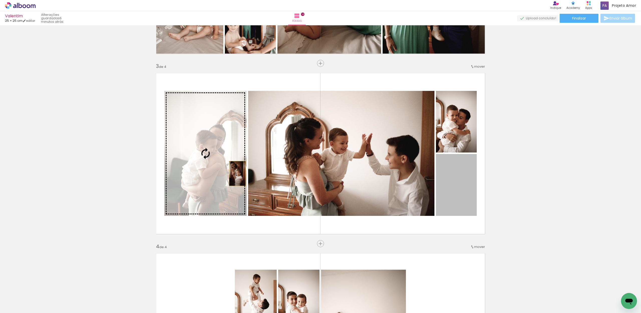
drag, startPoint x: 467, startPoint y: 189, endPoint x: 250, endPoint y: 170, distance: 217.8
click at [0, 0] on slot at bounding box center [0, 0] width 0 height 0
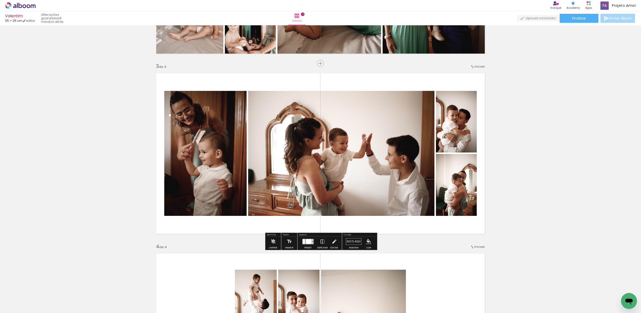
click at [562, 147] on div "Inserir folha 1 de 4 Inserir folha 2 de 4 Inserir folha 3 de 4 Inserir folha 4 …" at bounding box center [320, 146] width 641 height 901
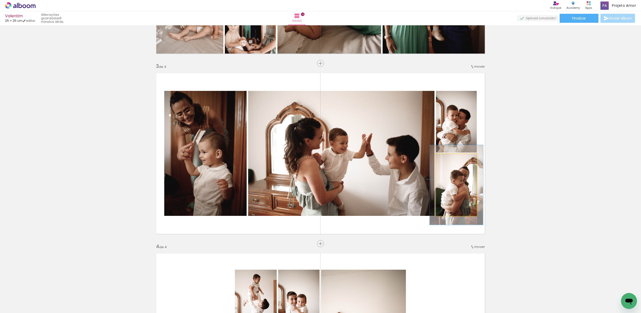
drag, startPoint x: 449, startPoint y: 160, endPoint x: 454, endPoint y: 166, distance: 8.0
type paper-slider "130"
click at [453, 160] on div at bounding box center [452, 159] width 5 height 5
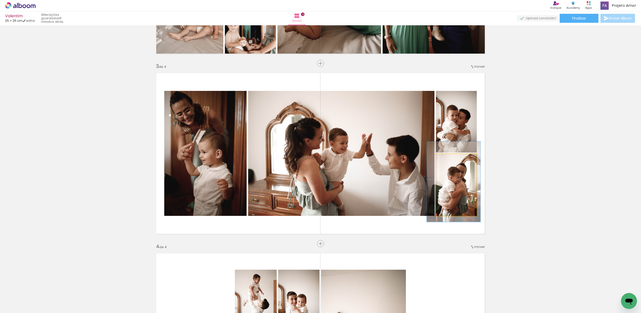
drag, startPoint x: 461, startPoint y: 188, endPoint x: 465, endPoint y: 186, distance: 4.3
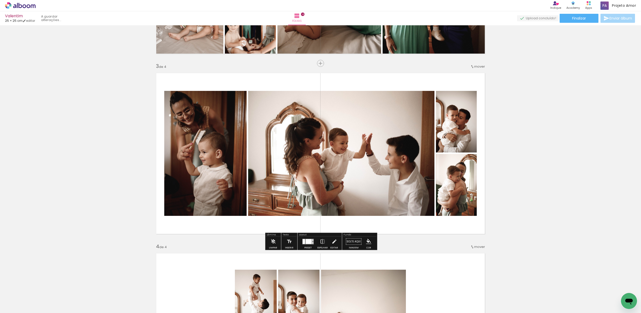
click at [527, 177] on div "Inserir folha 1 de 4 Inserir folha 2 de 4 Inserir folha 3 de 4 Inserir folha 4 …" at bounding box center [320, 146] width 641 height 901
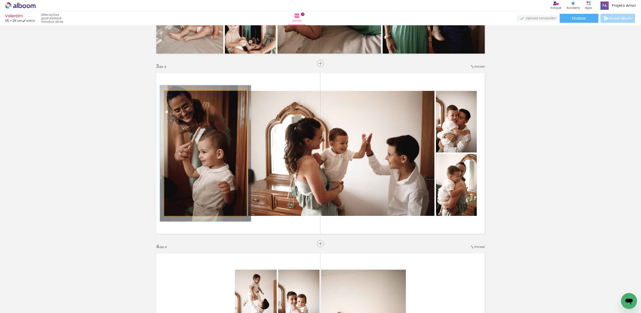
drag, startPoint x: 176, startPoint y: 99, endPoint x: 188, endPoint y: 119, distance: 23.8
type paper-slider "110"
click at [178, 98] on div at bounding box center [177, 96] width 8 height 8
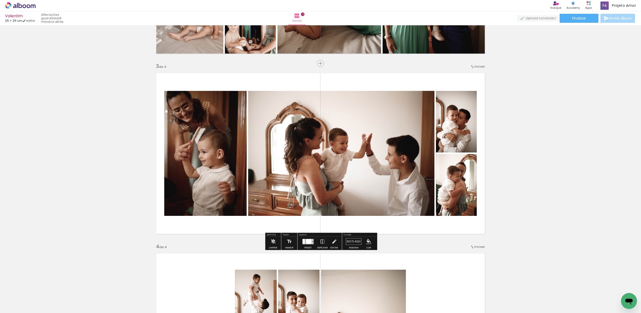
drag, startPoint x: 586, startPoint y: 155, endPoint x: 586, endPoint y: 158, distance: 2.8
click at [586, 155] on div "Inserir folha 1 de 4 Inserir folha 2 de 4 Inserir folha 3 de 4 Inserir folha 4 …" at bounding box center [320, 146] width 641 height 901
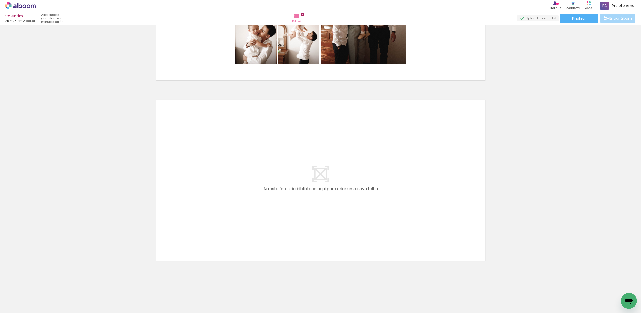
scroll to position [664, 0]
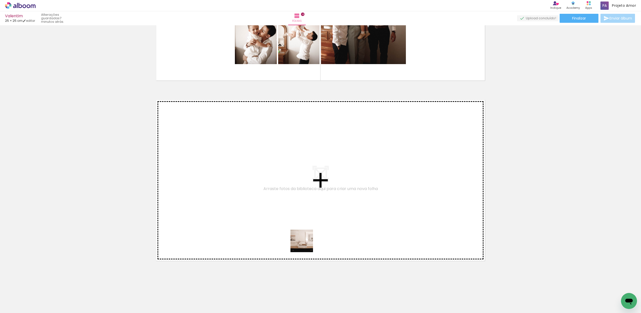
drag, startPoint x: 325, startPoint y: 297, endPoint x: 303, endPoint y: 240, distance: 61.5
click at [303, 240] on quentale-workspace at bounding box center [320, 156] width 641 height 313
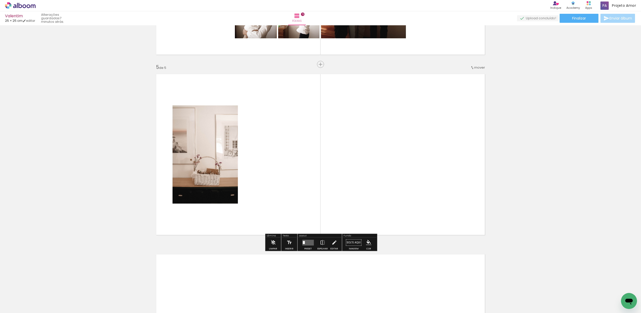
scroll to position [691, 0]
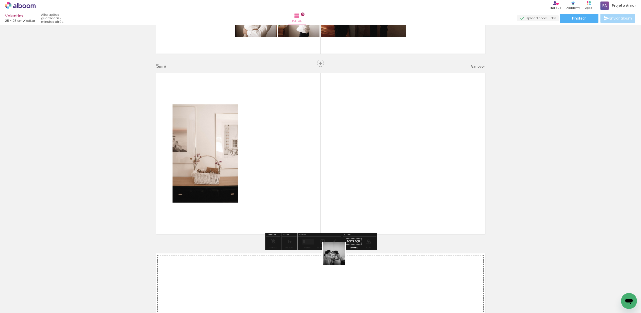
drag, startPoint x: 338, startPoint y: 257, endPoint x: 318, endPoint y: 201, distance: 59.8
click at [318, 201] on quentale-workspace at bounding box center [320, 156] width 641 height 313
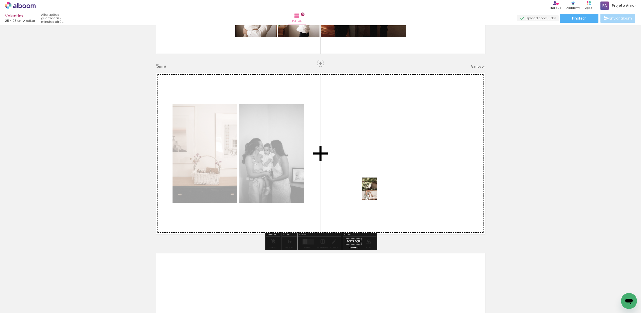
drag, startPoint x: 378, startPoint y: 296, endPoint x: 386, endPoint y: 209, distance: 86.9
click at [377, 192] on quentale-workspace at bounding box center [320, 156] width 641 height 313
